Goal: Navigation & Orientation: Find specific page/section

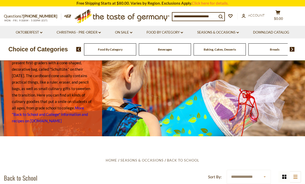
click at [227, 54] on div "Baking, Cakes, Desserts" at bounding box center [219, 49] width 52 height 12
click at [35, 34] on link "Oktoberfest dropdown_arrow" at bounding box center [29, 33] width 27 height 6
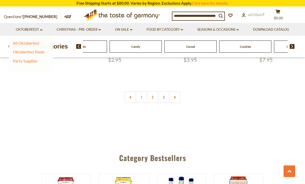
click at [153, 91] on link "2" at bounding box center [153, 97] width 12 height 12
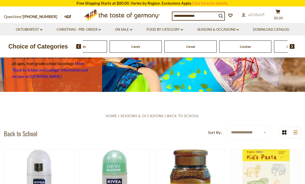
scroll to position [41, 0]
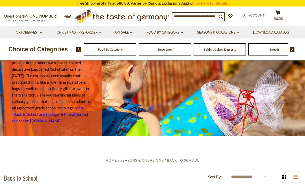
click at [187, 17] on input at bounding box center [194, 16] width 44 height 7
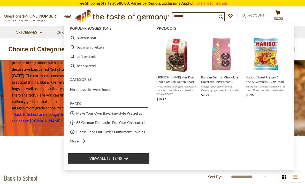
type input "*******"
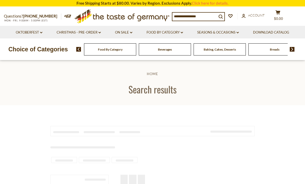
type input "*******"
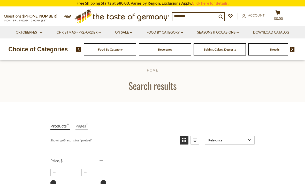
scroll to position [1, 0]
click at [87, 30] on link "Christmas - PRE-ORDER dropdown_arrow" at bounding box center [79, 33] width 44 height 6
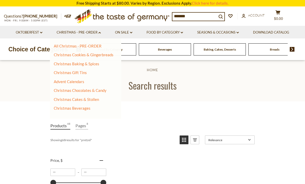
click at [97, 56] on link "Christmas Cookies & Gingerbreads" at bounding box center [84, 54] width 60 height 5
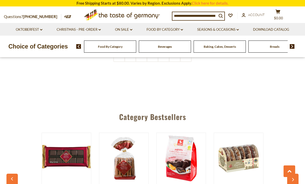
scroll to position [0, 6]
